Goal: Task Accomplishment & Management: Manage account settings

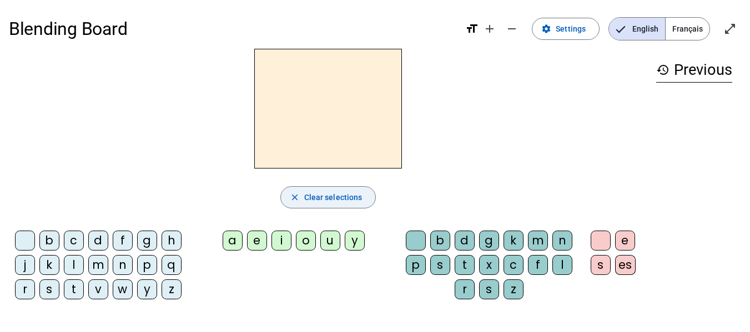
click at [307, 197] on span "Clear selections" at bounding box center [333, 197] width 58 height 13
click at [551, 29] on mat-icon "settings" at bounding box center [546, 29] width 10 height 10
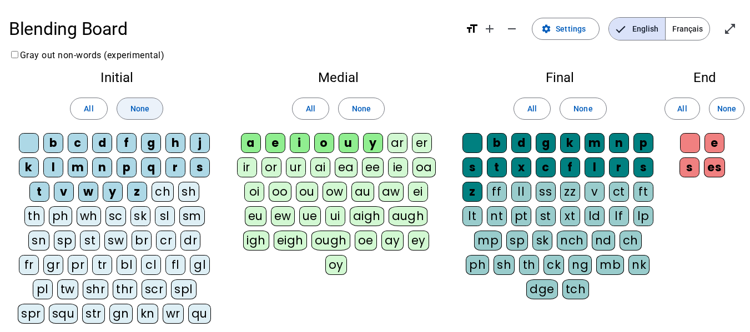
click at [143, 104] on span "None" at bounding box center [139, 108] width 19 height 13
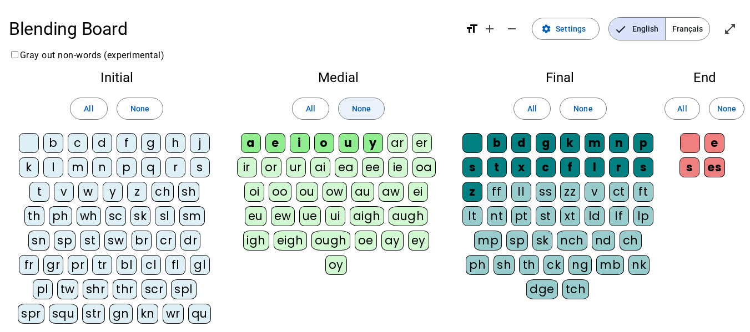
click at [367, 102] on span "None" at bounding box center [361, 108] width 19 height 13
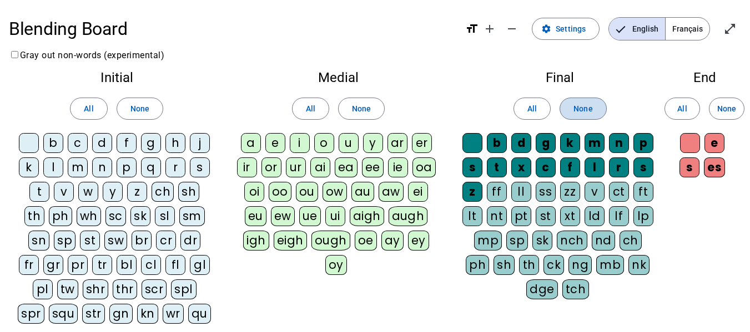
click at [578, 100] on span at bounding box center [582, 108] width 45 height 27
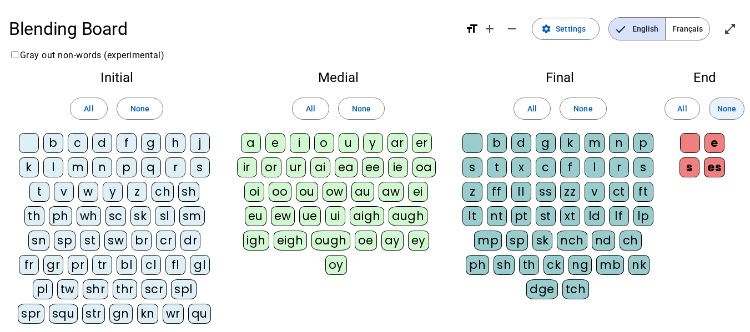
click at [723, 112] on span "None" at bounding box center [726, 108] width 19 height 13
click at [53, 143] on div "b" at bounding box center [53, 143] width 20 height 20
click at [123, 140] on div "f" at bounding box center [127, 143] width 20 height 20
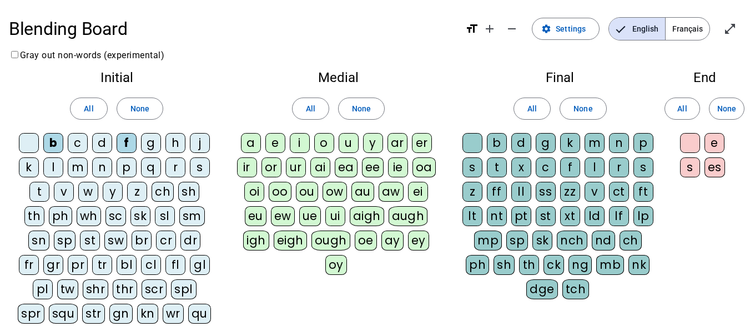
click at [50, 168] on div "l" at bounding box center [53, 168] width 20 height 20
click at [199, 165] on div "s" at bounding box center [200, 168] width 20 height 20
click at [30, 189] on div "t" at bounding box center [39, 192] width 20 height 20
click at [78, 189] on div "w" at bounding box center [88, 192] width 20 height 20
click at [103, 188] on div "y" at bounding box center [113, 192] width 20 height 20
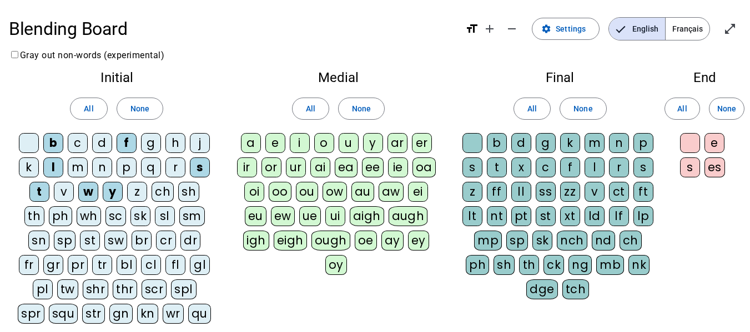
click at [80, 240] on div "st" at bounding box center [90, 241] width 20 height 20
click at [117, 260] on div "bl" at bounding box center [127, 265] width 20 height 20
click at [188, 311] on div "qu" at bounding box center [199, 314] width 23 height 20
click at [276, 141] on div "e" at bounding box center [275, 143] width 20 height 20
click at [303, 141] on div "i" at bounding box center [300, 143] width 20 height 20
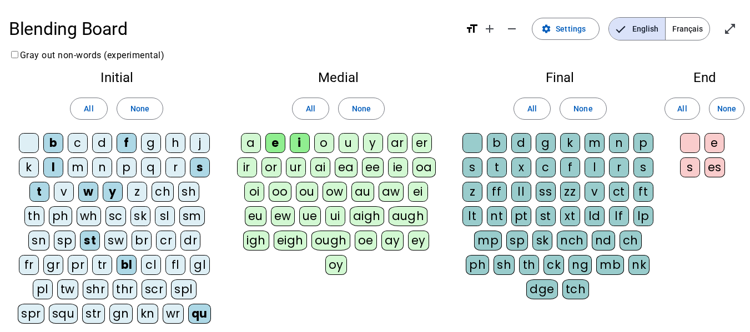
click at [347, 144] on div "u" at bounding box center [348, 143] width 20 height 20
click at [493, 192] on div "ff" at bounding box center [497, 192] width 20 height 20
click at [517, 190] on div "ll" at bounding box center [521, 192] width 20 height 20
click at [546, 190] on div "ss" at bounding box center [545, 192] width 20 height 20
click at [570, 190] on div "zz" at bounding box center [570, 192] width 20 height 20
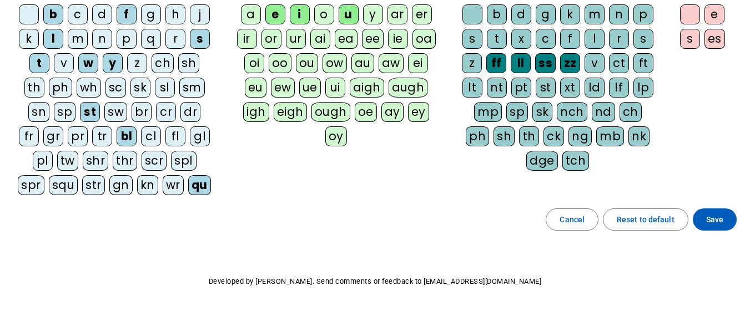
scroll to position [129, 0]
click at [720, 215] on span "Save" at bounding box center [714, 218] width 17 height 13
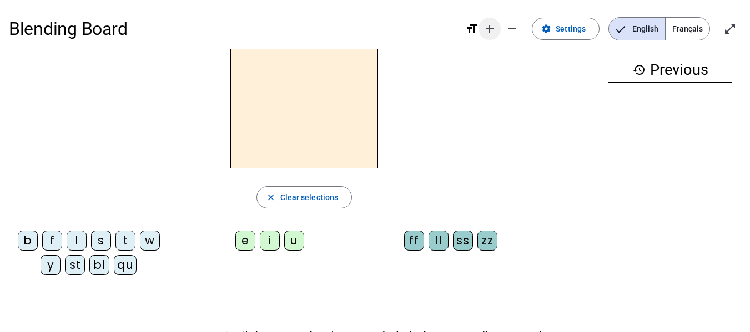
click at [494, 23] on mat-icon "add" at bounding box center [489, 28] width 13 height 13
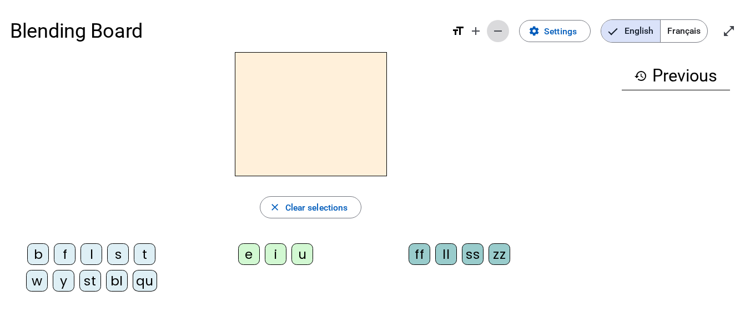
click at [494, 23] on span "Decrease font size" at bounding box center [497, 31] width 27 height 27
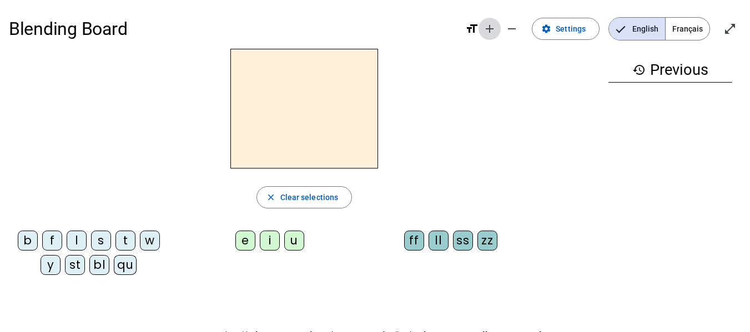
click at [494, 29] on mat-icon "add" at bounding box center [489, 28] width 13 height 13
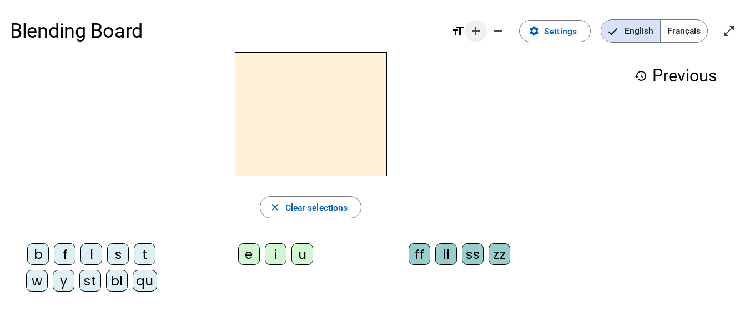
click at [469, 29] on mat-icon "add" at bounding box center [475, 30] width 13 height 13
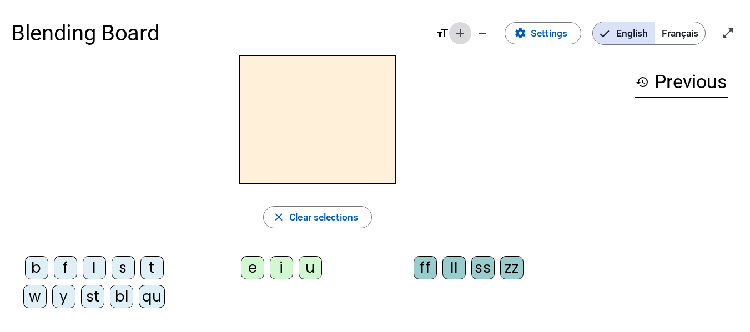
click at [458, 33] on mat-icon "add" at bounding box center [459, 33] width 13 height 13
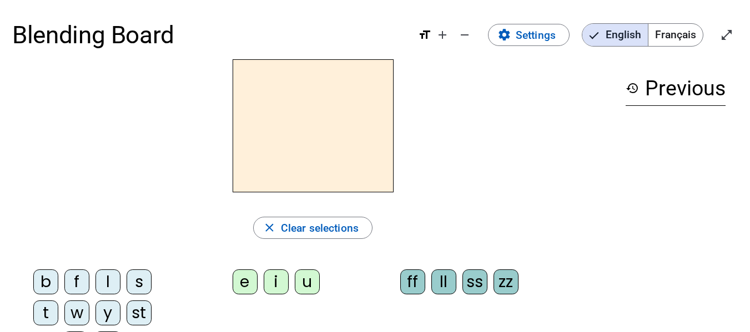
scroll to position [1, 0]
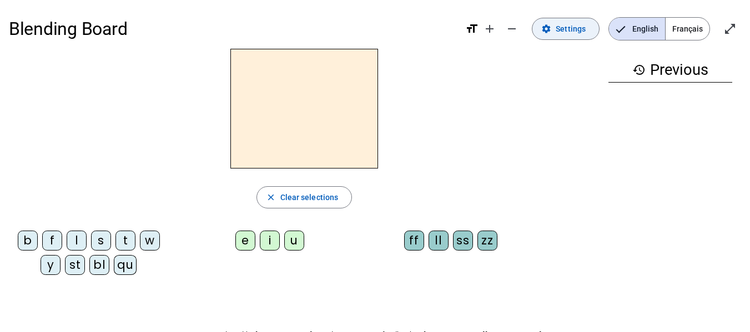
click at [569, 27] on span "Settings" at bounding box center [570, 28] width 30 height 13
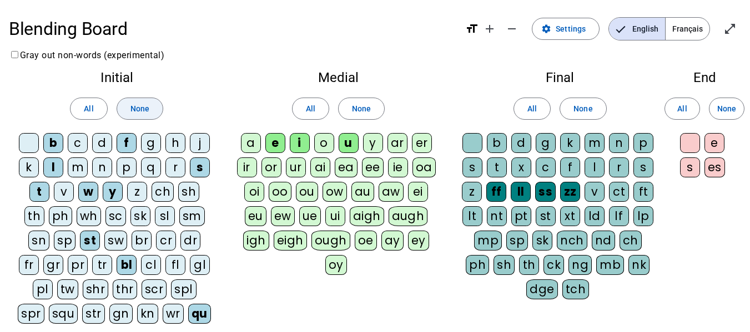
click at [141, 108] on span "None" at bounding box center [139, 108] width 19 height 13
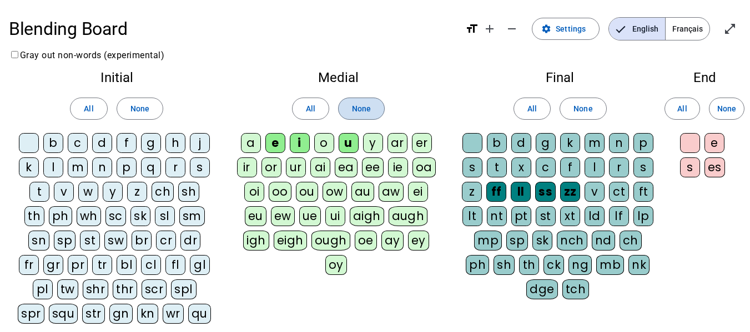
click at [358, 99] on span at bounding box center [360, 108] width 45 height 27
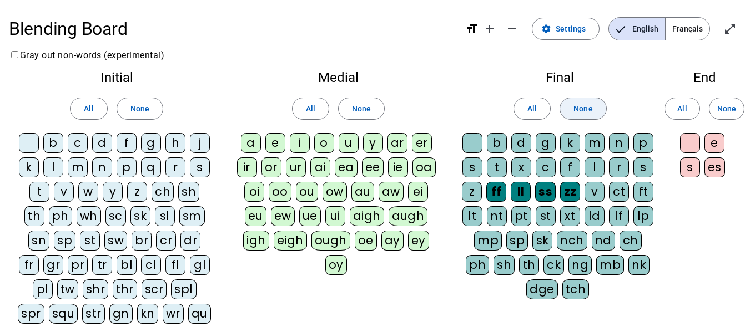
click at [599, 105] on span at bounding box center [582, 108] width 45 height 27
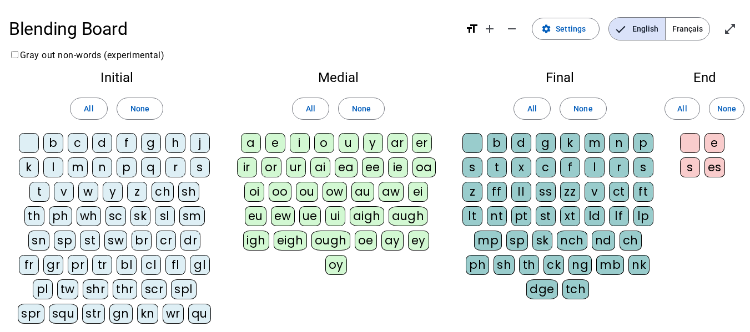
click at [126, 166] on div "p" at bounding box center [127, 168] width 20 height 20
click at [56, 144] on div "b" at bounding box center [53, 143] width 20 height 20
click at [205, 164] on div "s" at bounding box center [200, 168] width 20 height 20
click at [57, 189] on div "v" at bounding box center [64, 192] width 20 height 20
click at [122, 144] on div "f" at bounding box center [127, 143] width 20 height 20
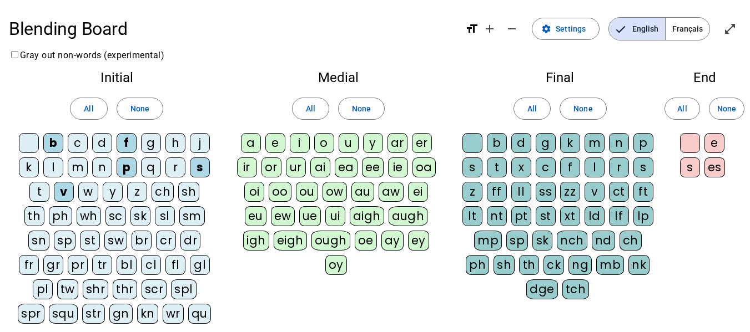
click at [77, 164] on div "m" at bounding box center [78, 168] width 20 height 20
click at [29, 188] on div "t" at bounding box center [39, 192] width 20 height 20
click at [178, 135] on div "h" at bounding box center [175, 143] width 20 height 20
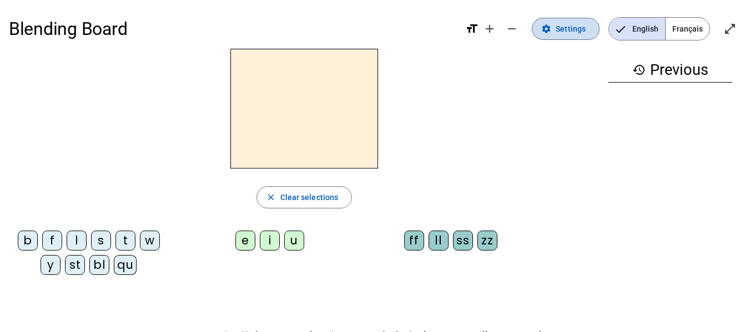
click at [573, 26] on span "Settings" at bounding box center [570, 28] width 30 height 13
click at [680, 29] on span "Français" at bounding box center [687, 29] width 44 height 22
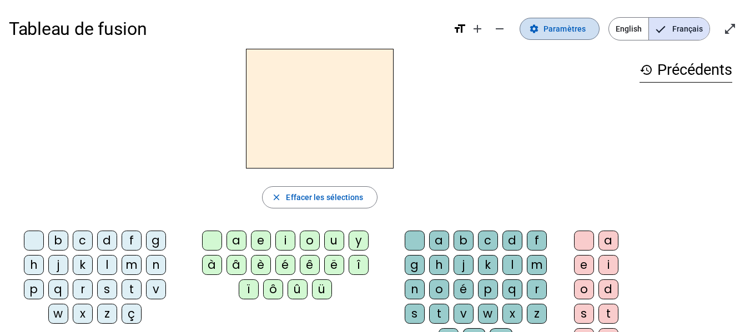
click at [570, 27] on span "Paramètres" at bounding box center [564, 28] width 42 height 13
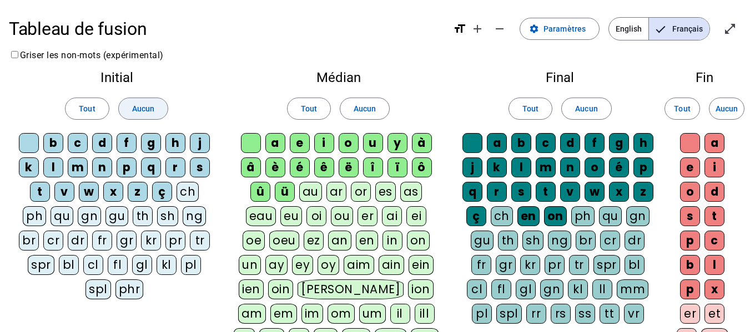
click at [135, 107] on span "Aucun" at bounding box center [143, 108] width 22 height 13
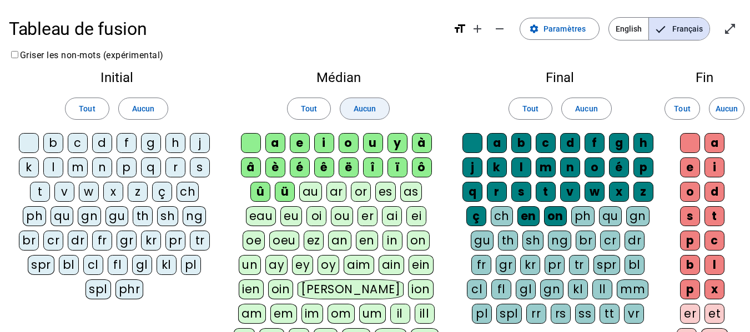
click at [369, 103] on span "Aucun" at bounding box center [364, 108] width 22 height 13
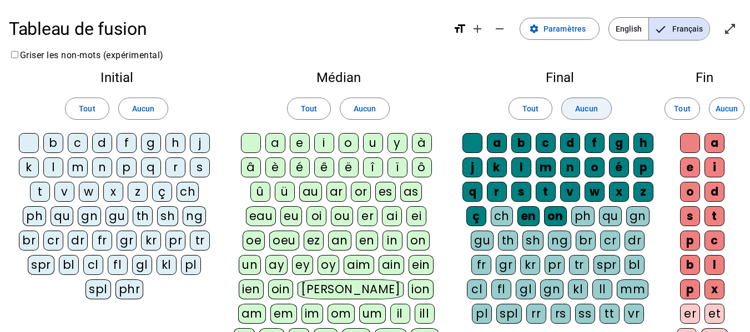
click at [579, 106] on span "Aucun" at bounding box center [586, 108] width 22 height 13
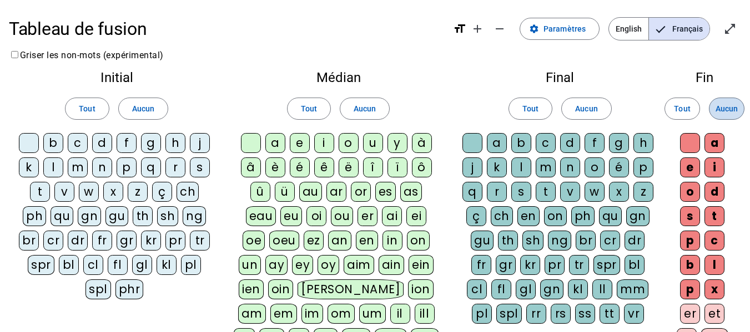
click at [729, 112] on span "Aucun" at bounding box center [726, 108] width 22 height 13
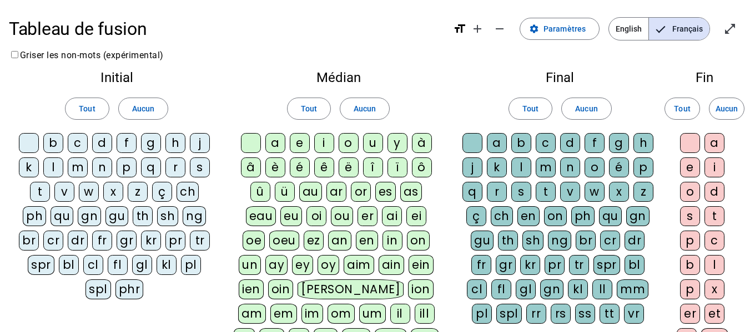
click at [50, 143] on div "b" at bounding box center [53, 143] width 20 height 20
click at [207, 168] on div "s" at bounding box center [200, 168] width 20 height 20
click at [63, 194] on div "v" at bounding box center [64, 192] width 20 height 20
click at [128, 167] on div "p" at bounding box center [127, 168] width 20 height 20
click at [175, 143] on div "h" at bounding box center [175, 143] width 20 height 20
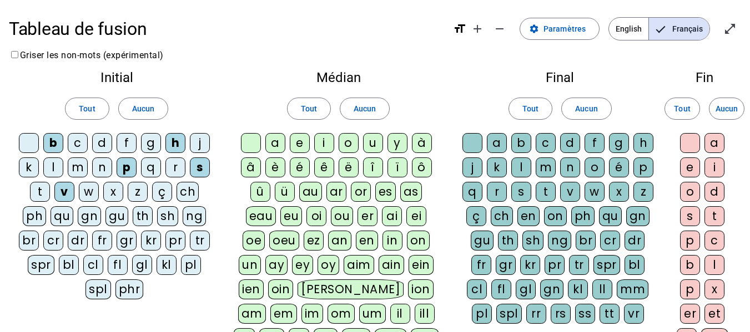
click at [74, 164] on div "m" at bounding box center [78, 168] width 20 height 20
click at [41, 192] on div "t" at bounding box center [40, 192] width 20 height 20
click at [124, 143] on div "f" at bounding box center [127, 143] width 20 height 20
click at [276, 206] on div "eau" at bounding box center [261, 216] width 31 height 20
click at [299, 187] on div "au" at bounding box center [310, 192] width 23 height 20
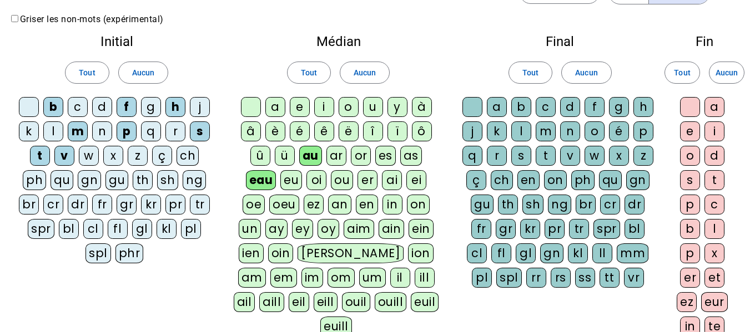
scroll to position [26, 0]
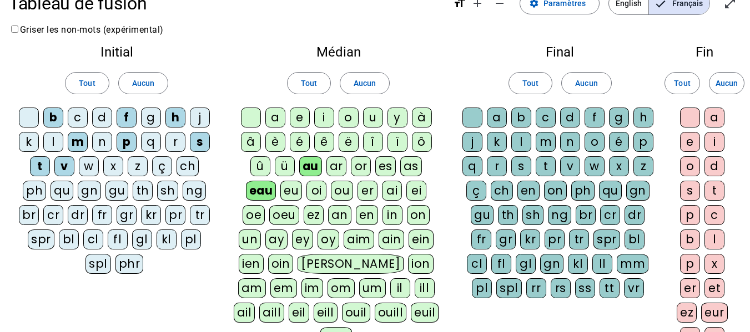
click at [617, 164] on div "x" at bounding box center [619, 166] width 20 height 20
click at [544, 165] on div "t" at bounding box center [545, 166] width 20 height 20
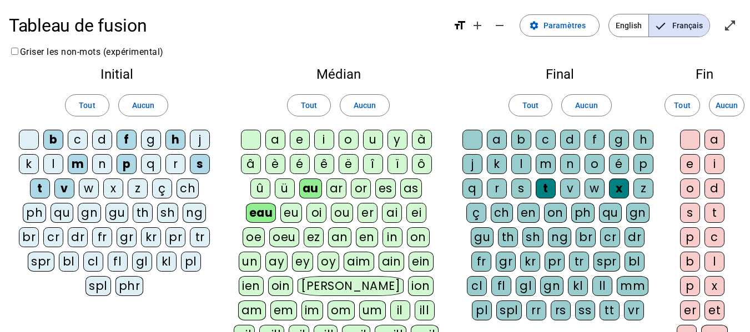
scroll to position [0, 0]
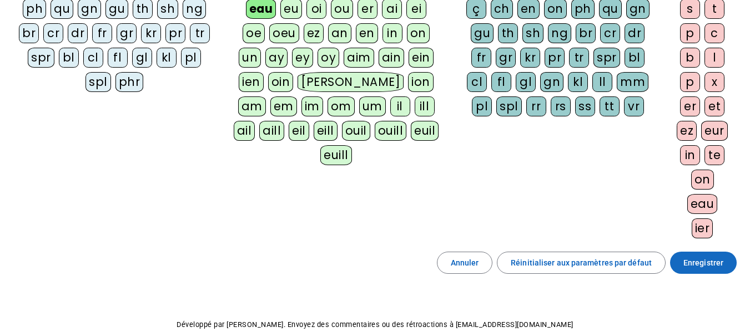
click at [700, 262] on span "Enregistrer" at bounding box center [703, 262] width 40 height 13
